Goal: Task Accomplishment & Management: Complete application form

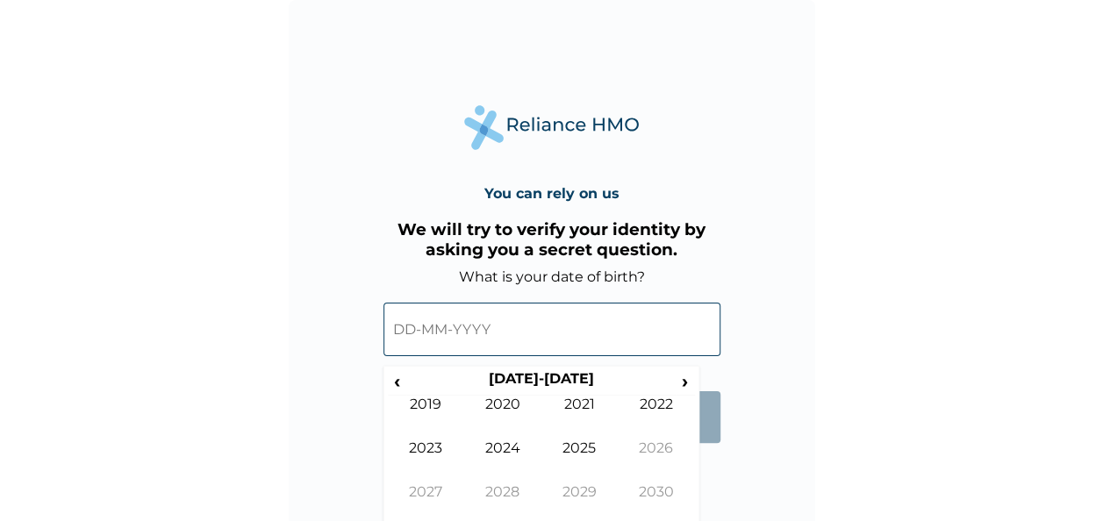
click at [407, 323] on input "text" at bounding box center [552, 330] width 337 height 54
click at [570, 381] on th "[DATE]-[DATE]" at bounding box center [540, 382] width 269 height 25
click at [438, 325] on input "text" at bounding box center [552, 330] width 337 height 54
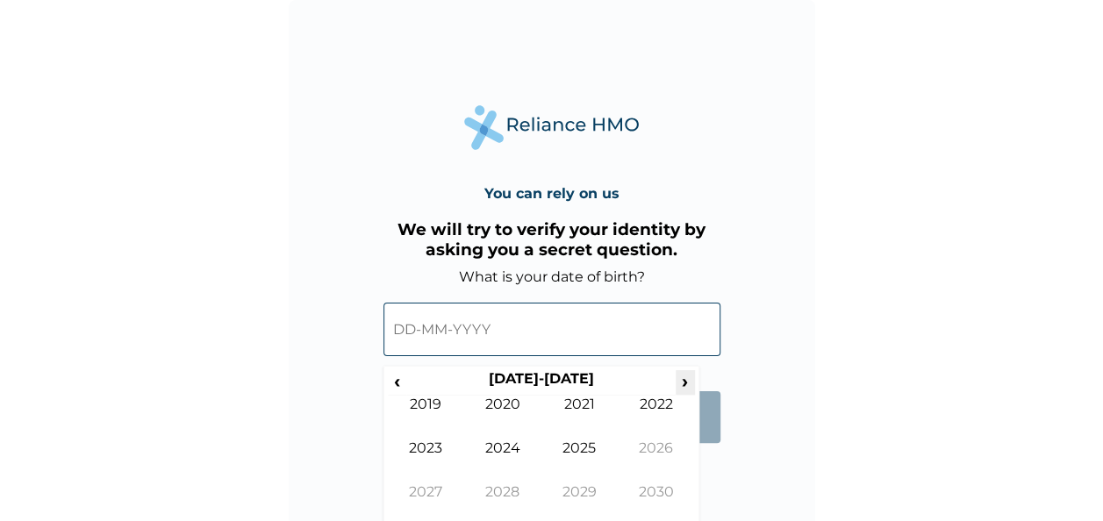
click at [686, 381] on span "›" at bounding box center [685, 381] width 19 height 22
click at [399, 377] on span "‹" at bounding box center [397, 381] width 18 height 22
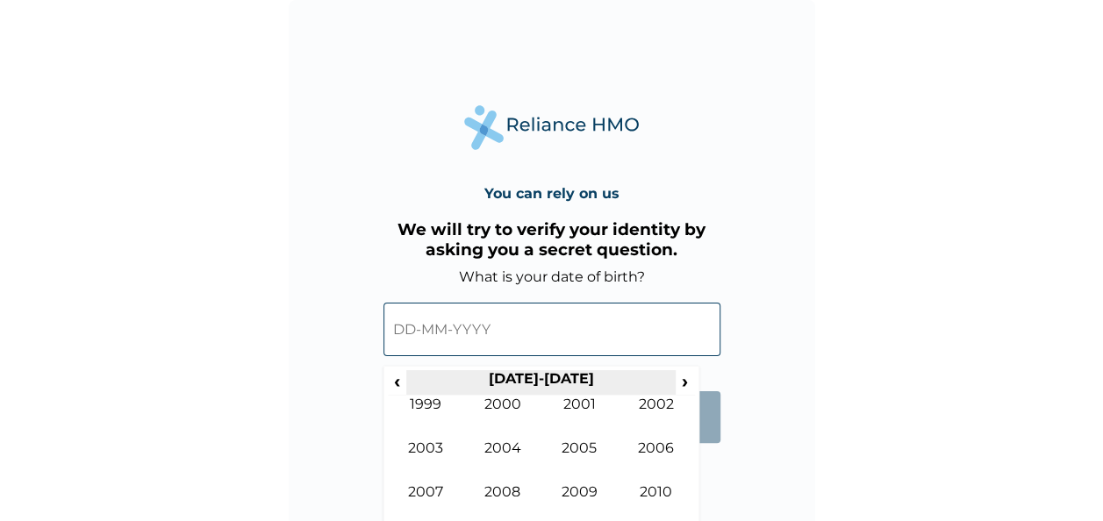
click at [407, 377] on th "[DATE]-[DATE]" at bounding box center [540, 382] width 269 height 25
click at [420, 375] on th "[DATE]-[DATE]" at bounding box center [540, 382] width 269 height 25
click at [399, 378] on span "‹" at bounding box center [397, 381] width 18 height 22
click at [392, 378] on span "‹" at bounding box center [397, 381] width 18 height 22
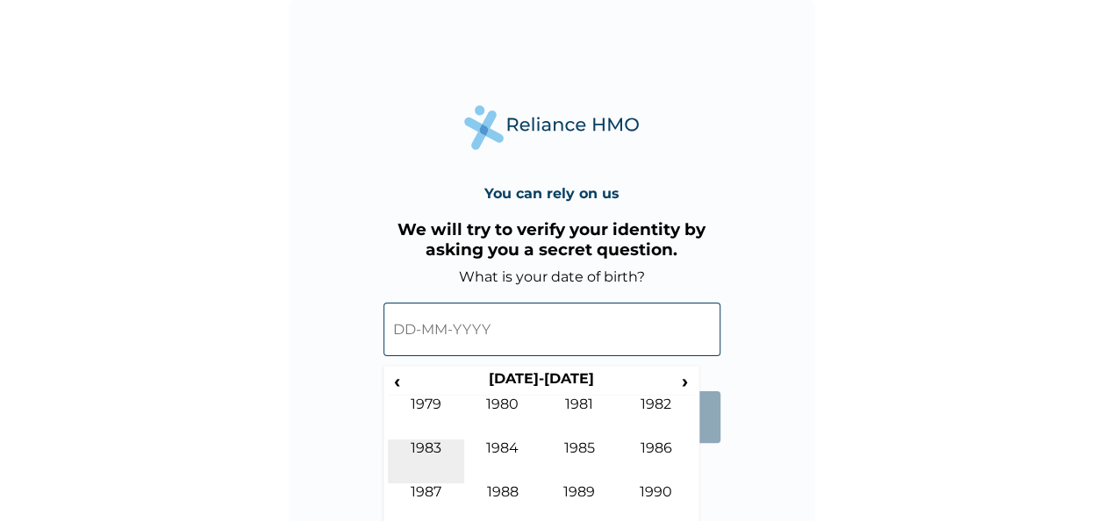
click at [428, 444] on td "1983" at bounding box center [426, 462] width 77 height 44
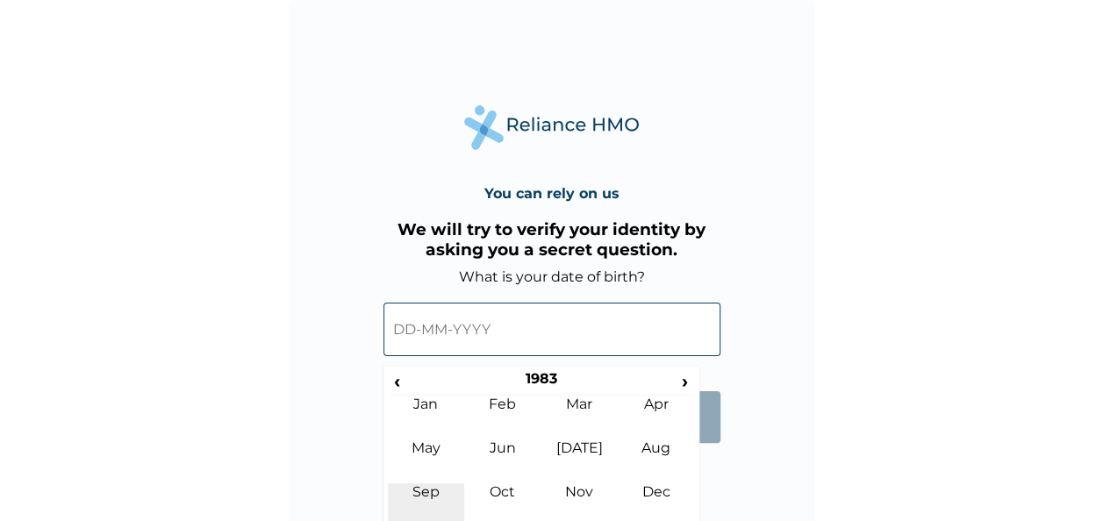
click at [425, 498] on td "Sep" at bounding box center [426, 506] width 77 height 44
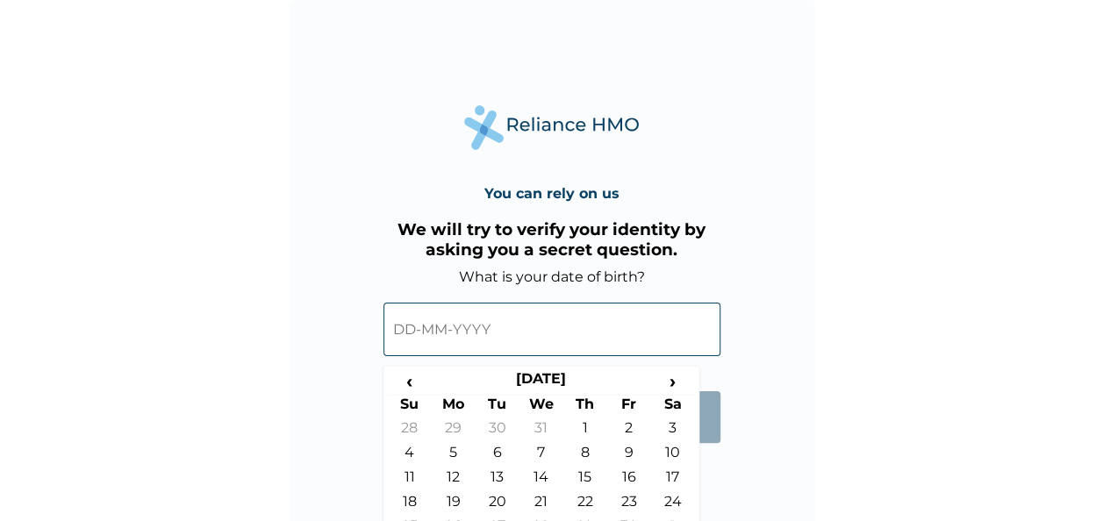
click at [713, 457] on form "What is your date of birth? ‹ [DEMOGRAPHIC_DATA] › Su Mo Tu We Th Fr Sa 28 29 3…" at bounding box center [552, 365] width 337 height 192
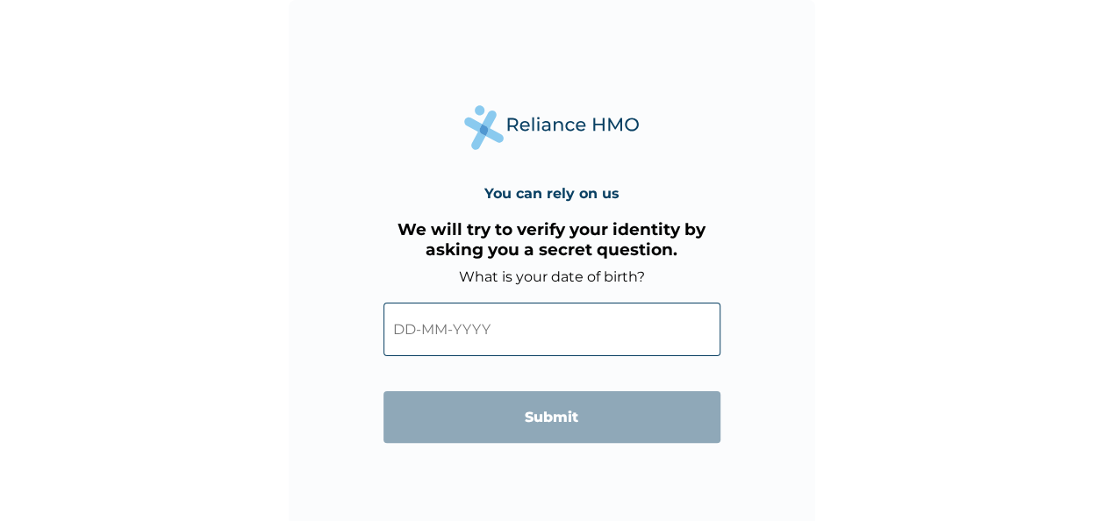
click at [710, 476] on div "You can rely on us We will try to verify your identity by asking you a secret q…" at bounding box center [552, 263] width 527 height 527
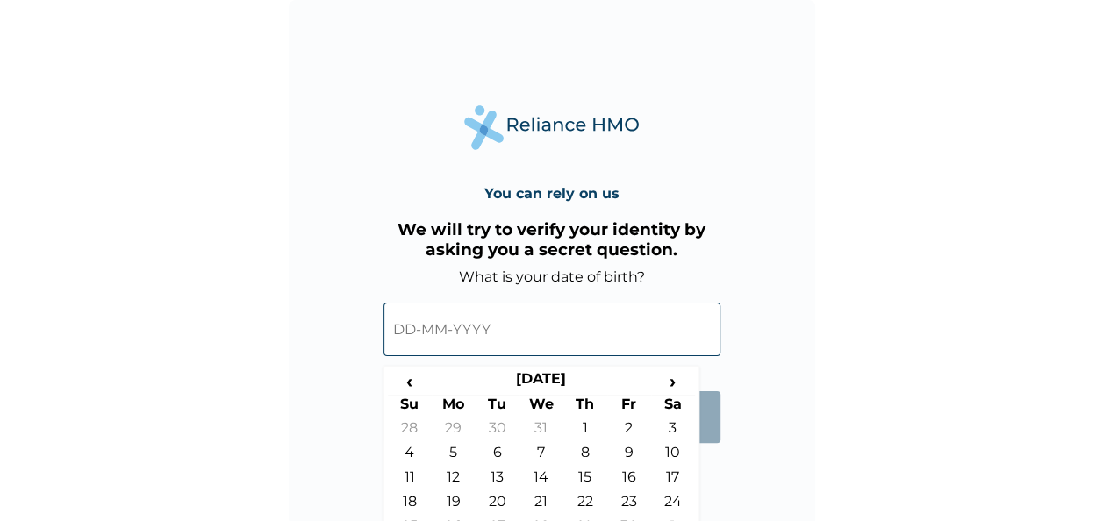
click at [583, 324] on input "text" at bounding box center [552, 330] width 337 height 54
click at [669, 496] on td "24" at bounding box center [673, 505] width 44 height 25
click at [410, 334] on input "[DATE]" at bounding box center [552, 330] width 337 height 54
click at [711, 510] on div "You can rely on us We will try to verify your identity by asking you a secret q…" at bounding box center [552, 263] width 527 height 527
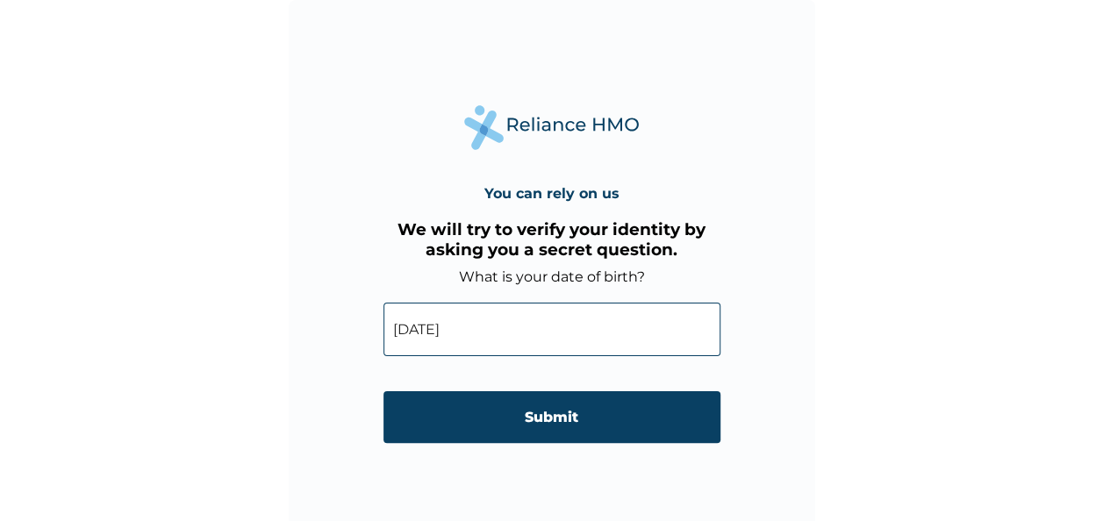
click at [551, 313] on input "[DATE]" at bounding box center [552, 330] width 337 height 54
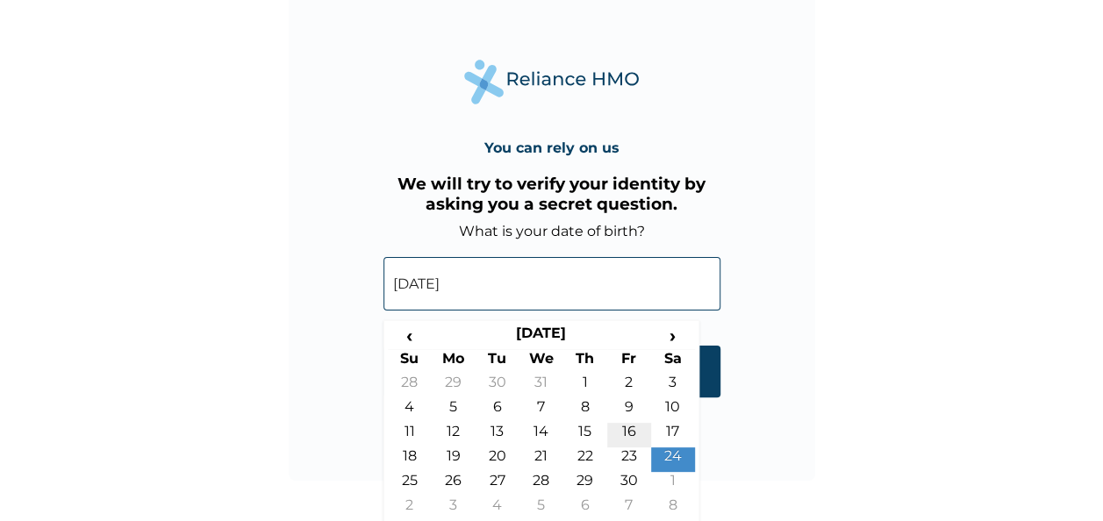
scroll to position [50, 0]
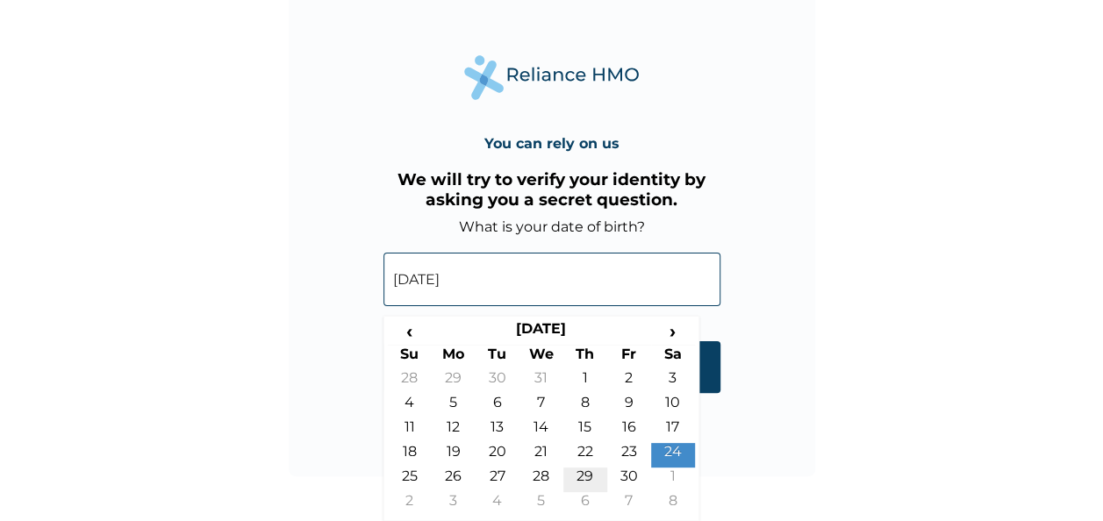
click at [593, 472] on td "29" at bounding box center [586, 480] width 44 height 25
type input "[DATE]"
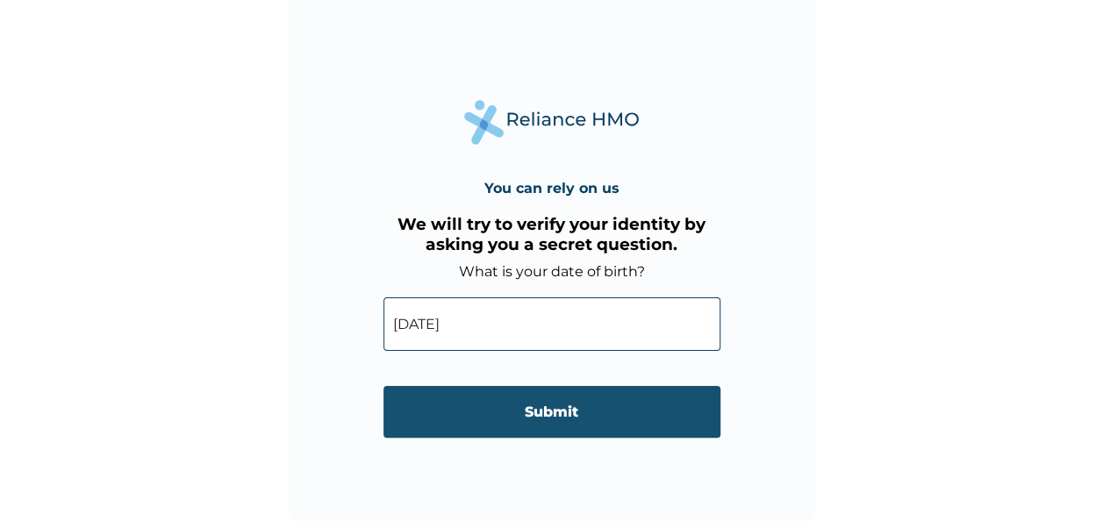
click at [564, 416] on input "Submit" at bounding box center [552, 412] width 337 height 52
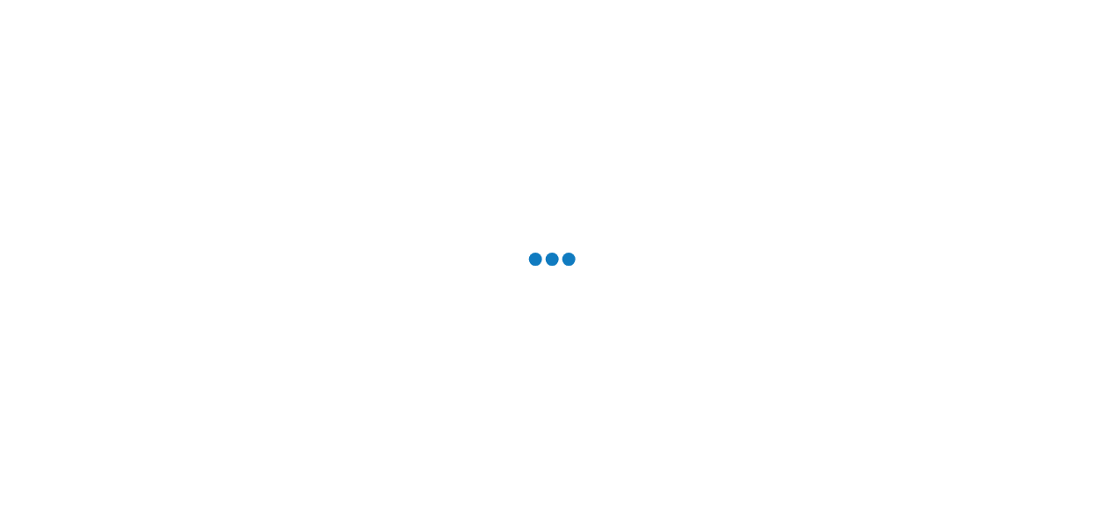
scroll to position [0, 0]
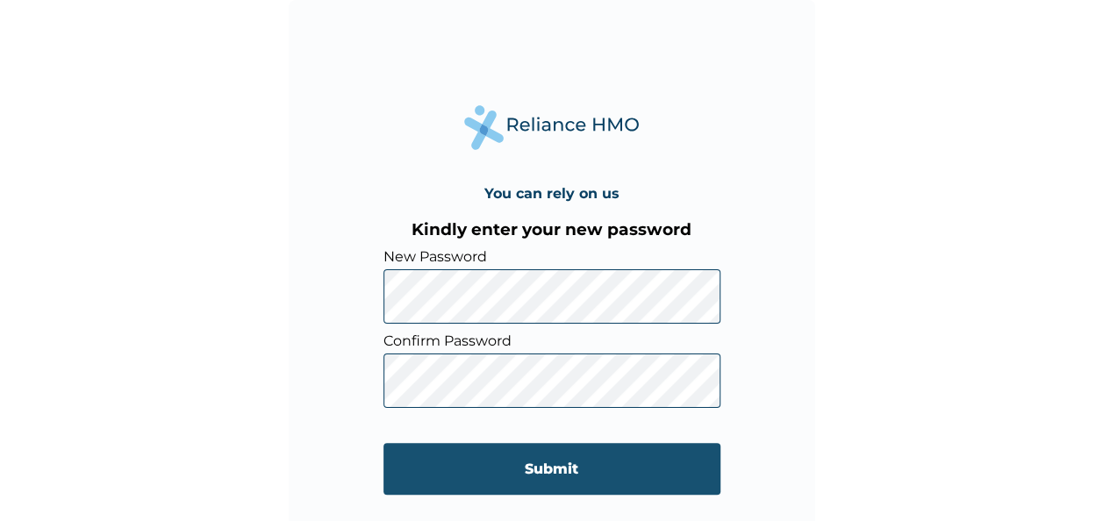
click at [525, 472] on input "Submit" at bounding box center [552, 469] width 337 height 52
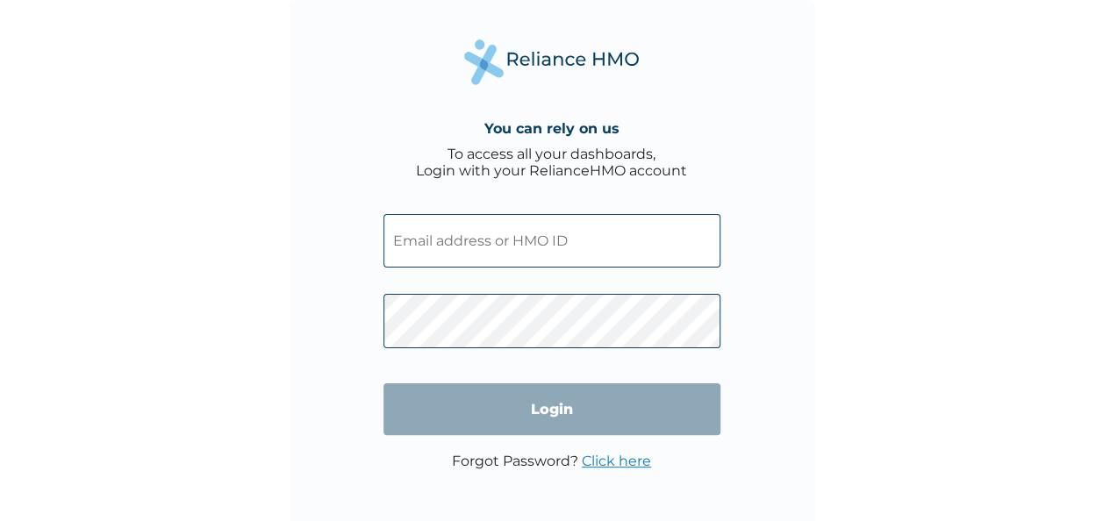
click at [553, 251] on input "text" at bounding box center [552, 241] width 337 height 54
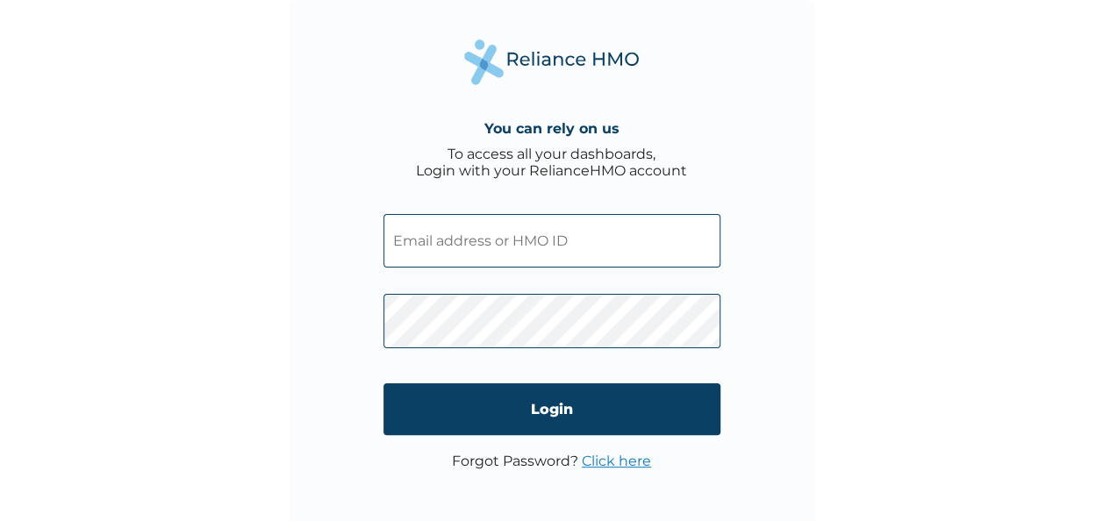
click at [504, 247] on input "text" at bounding box center [552, 241] width 337 height 54
paste input "CWN/10104/A"
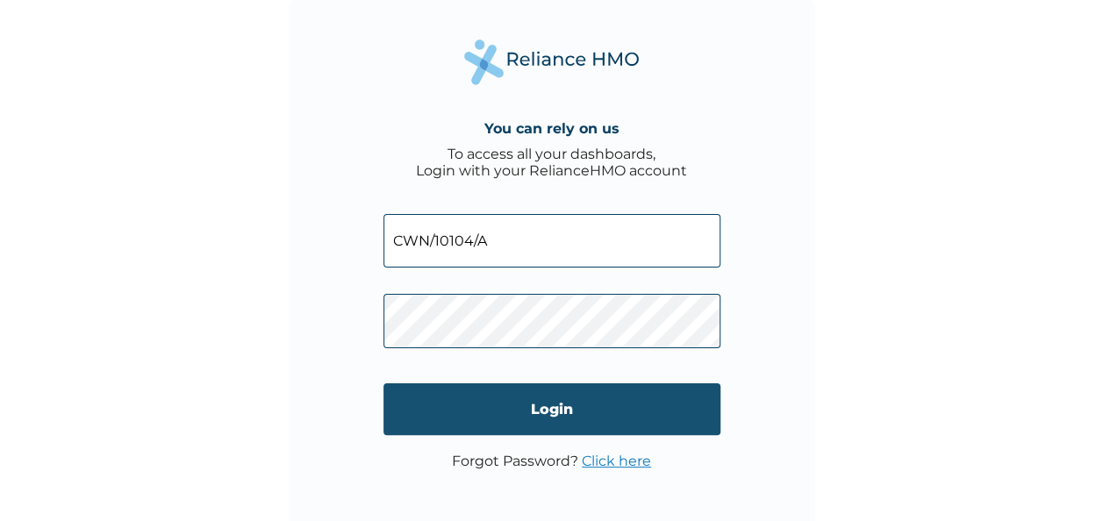
type input "CWN/10104/A"
click at [551, 420] on input "Login" at bounding box center [552, 410] width 337 height 52
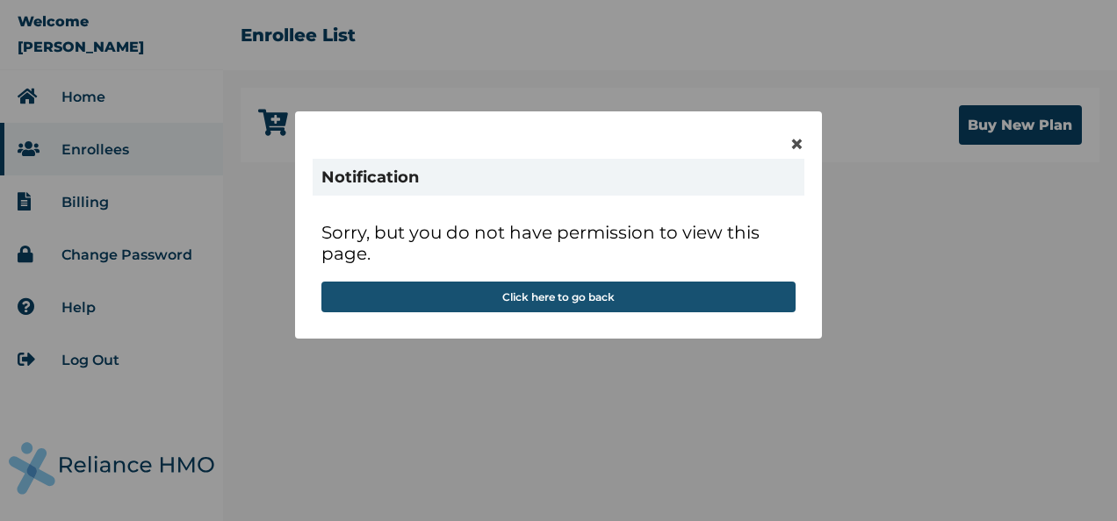
click at [588, 300] on button "Click here to go back" at bounding box center [558, 297] width 474 height 31
